Goal: Communication & Community: Answer question/provide support

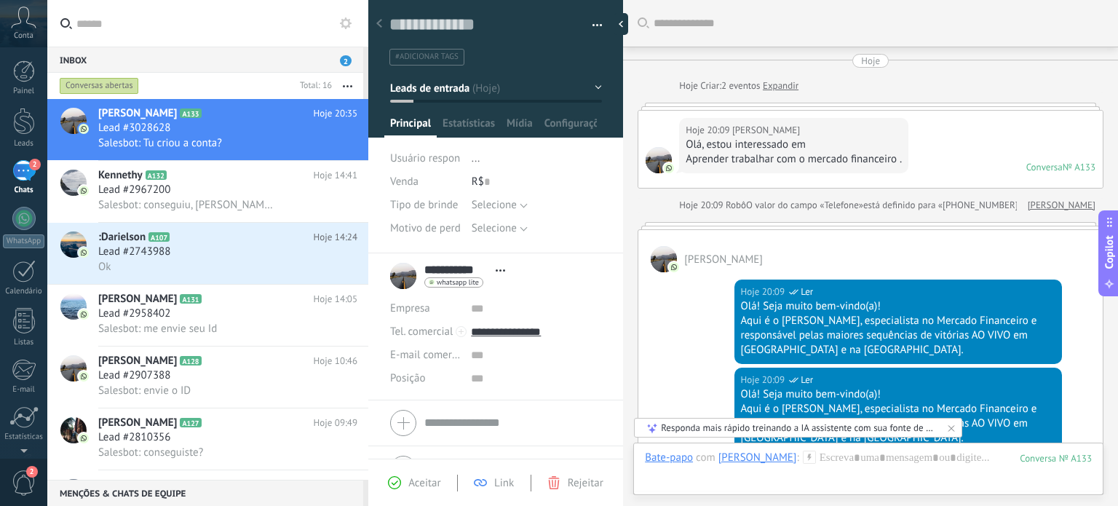
scroll to position [21, 0]
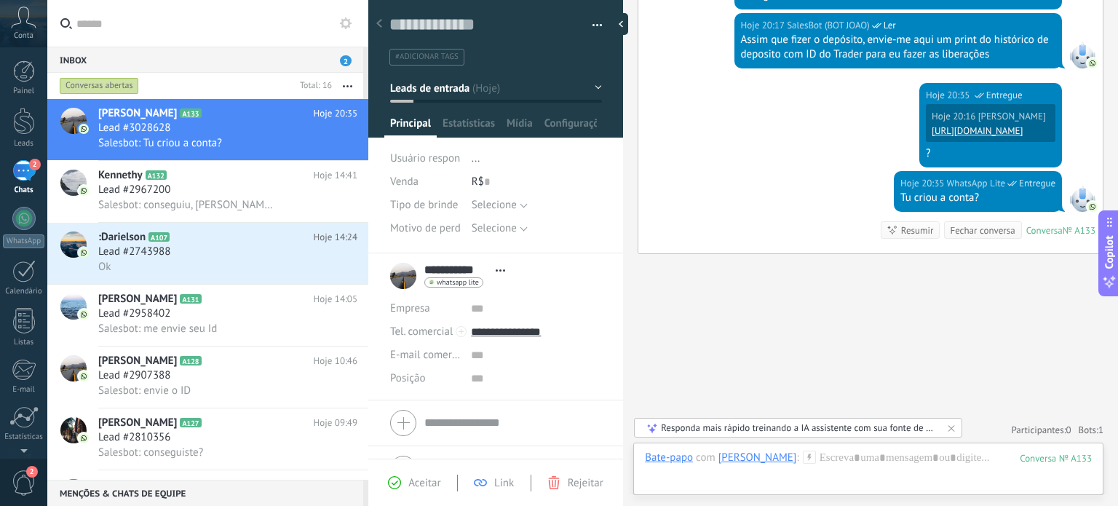
drag, startPoint x: 778, startPoint y: 194, endPoint x: 489, endPoint y: 107, distance: 301.1
click at [775, 194] on div "Hoje 20:35 WhatsApp Lite Entregue Tu criou a conta? Conversa № A133 Conversa № …" at bounding box center [871, 212] width 465 height 82
click at [234, 61] on div "Inbox 2" at bounding box center [205, 60] width 316 height 26
click at [346, 58] on span "2" at bounding box center [346, 60] width 12 height 11
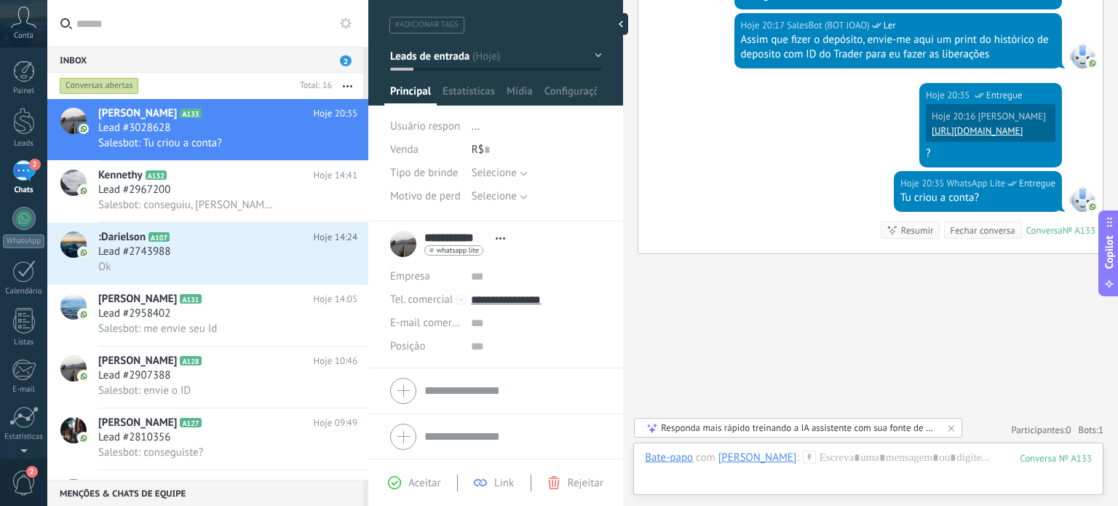
scroll to position [0, 0]
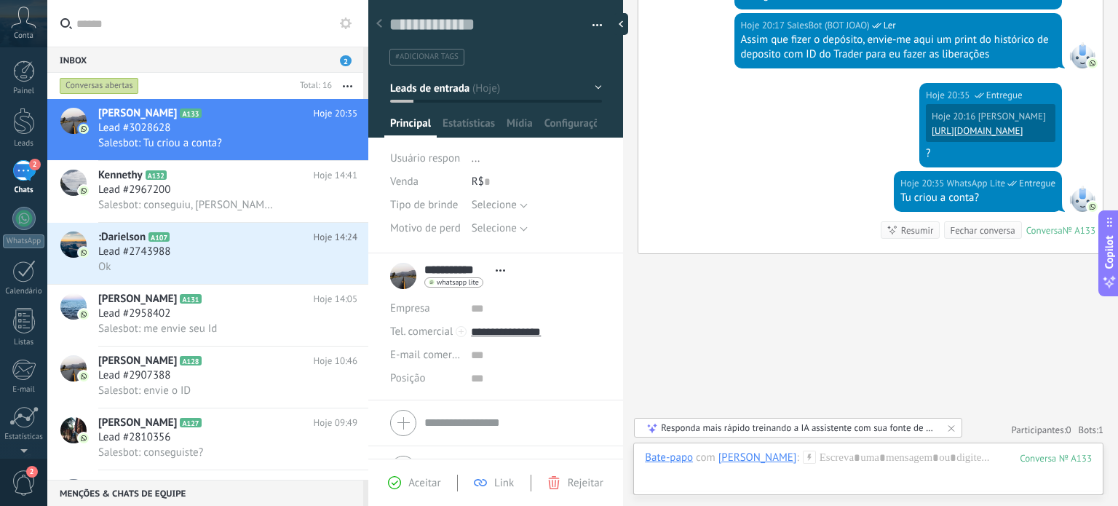
click at [381, 21] on use at bounding box center [379, 23] width 6 height 9
click at [331, 59] on div "Inbox 2" at bounding box center [205, 60] width 316 height 26
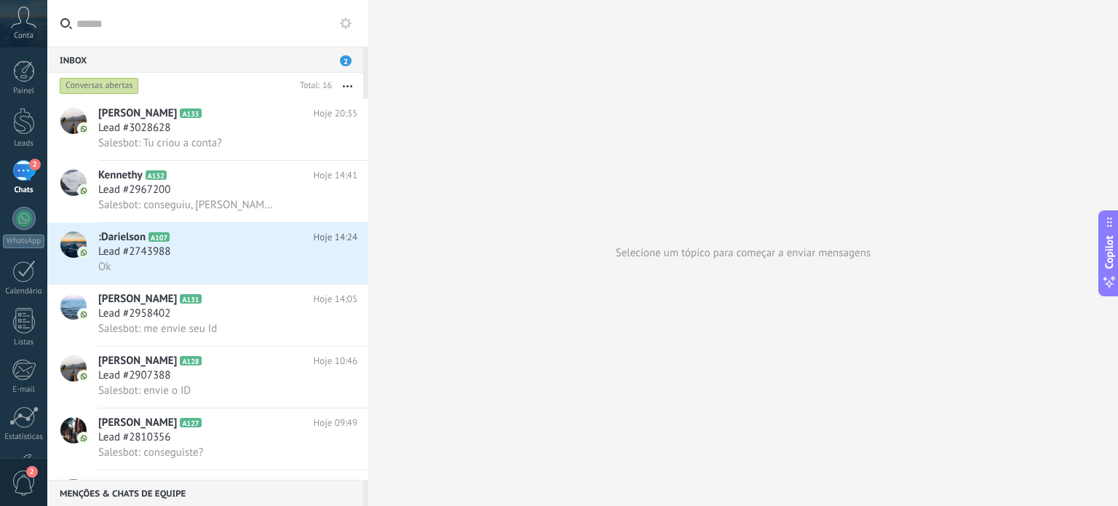
click at [277, 38] on input "text" at bounding box center [216, 23] width 280 height 47
click at [261, 52] on div "Inbox 2" at bounding box center [205, 60] width 316 height 26
click at [341, 59] on span "2" at bounding box center [346, 60] width 12 height 11
